Goal: Task Accomplishment & Management: Manage account settings

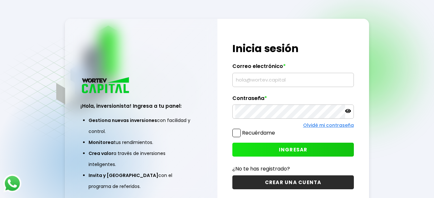
type input "[EMAIL_ADDRESS][DOMAIN_NAME]"
click at [293, 150] on span "INGRESAR" at bounding box center [293, 149] width 29 height 7
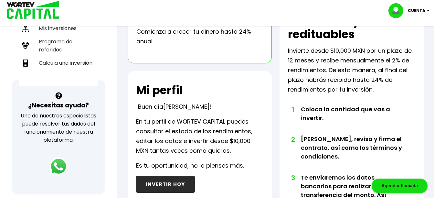
scroll to position [129, 0]
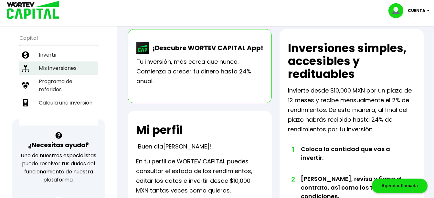
click at [67, 66] on li "Mis inversiones" at bounding box center [58, 67] width 79 height 13
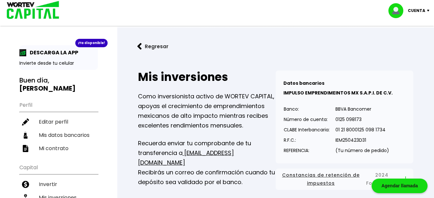
click at [138, 46] on img at bounding box center [139, 46] width 5 height 7
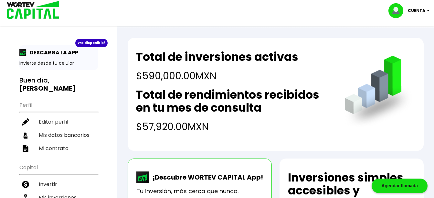
click at [428, 10] on img at bounding box center [430, 11] width 9 height 2
click at [415, 44] on li "Cerrar sesión" at bounding box center [410, 43] width 52 height 13
